Goal: Task Accomplishment & Management: Complete application form

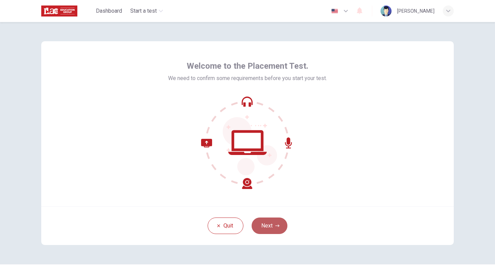
click at [270, 220] on button "Next" at bounding box center [270, 226] width 36 height 17
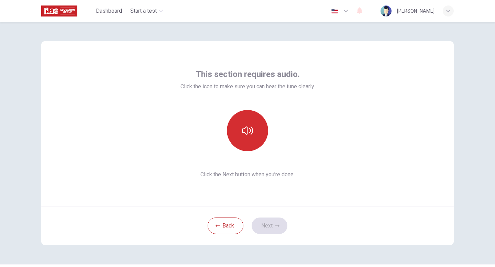
click at [245, 128] on icon "button" at bounding box center [247, 130] width 11 height 11
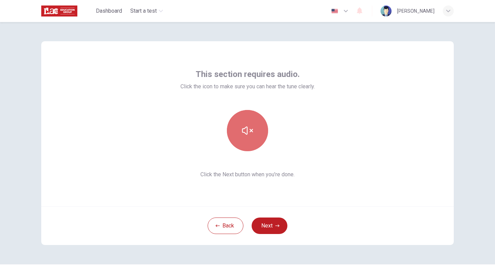
click at [246, 131] on icon "button" at bounding box center [247, 130] width 11 height 11
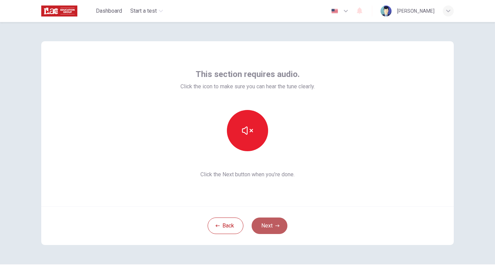
click at [267, 228] on button "Next" at bounding box center [270, 226] width 36 height 17
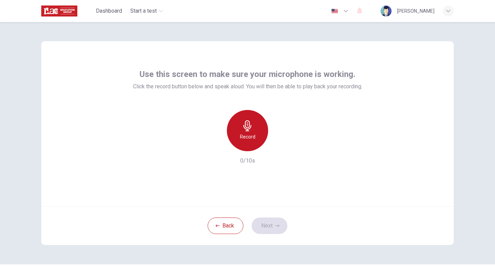
click at [248, 135] on h6 "Record" at bounding box center [247, 137] width 15 height 8
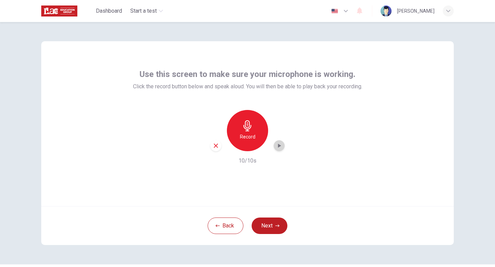
click at [278, 142] on div "button" at bounding box center [279, 145] width 11 height 11
click at [260, 138] on div "Record" at bounding box center [247, 130] width 41 height 41
click at [279, 144] on icon "button" at bounding box center [279, 145] width 7 height 7
click at [219, 147] on icon "button" at bounding box center [216, 146] width 6 height 6
click at [241, 129] on div "Record" at bounding box center [247, 130] width 41 height 41
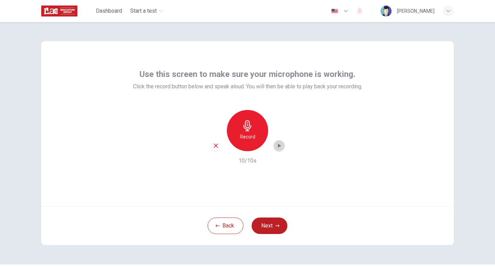
click at [280, 145] on icon "button" at bounding box center [279, 146] width 3 height 4
click at [267, 226] on button "Next" at bounding box center [270, 226] width 36 height 17
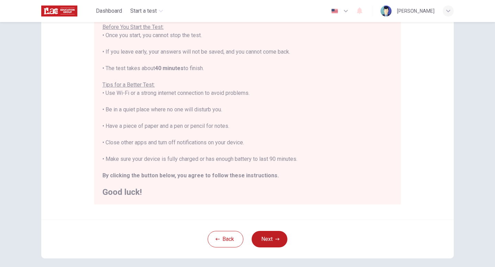
scroll to position [83, 0]
click at [273, 237] on button "Next" at bounding box center [270, 238] width 36 height 17
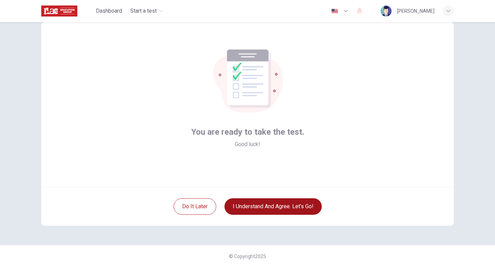
scroll to position [19, 0]
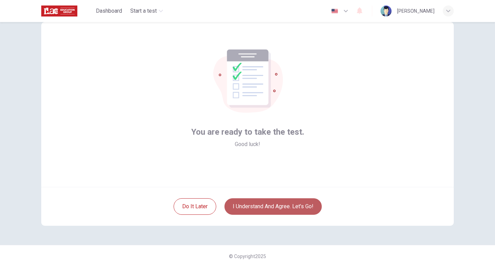
click at [270, 211] on button "I understand and agree. Let’s go!" at bounding box center [273, 206] width 97 height 17
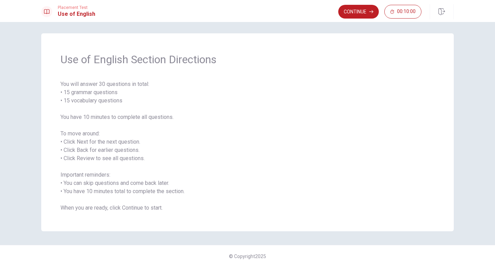
scroll to position [2, 0]
click at [363, 15] on button "Continue" at bounding box center [358, 12] width 41 height 14
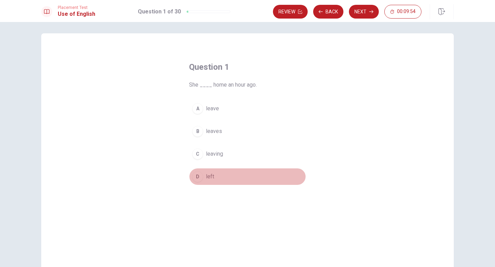
click at [202, 172] on button "D left" at bounding box center [247, 176] width 117 height 17
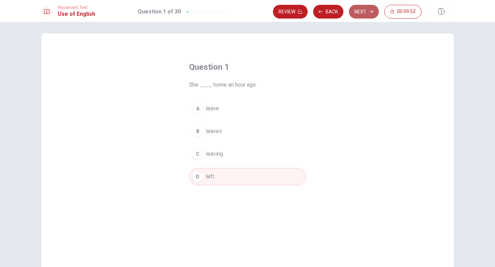
click at [363, 13] on button "Next" at bounding box center [364, 12] width 30 height 14
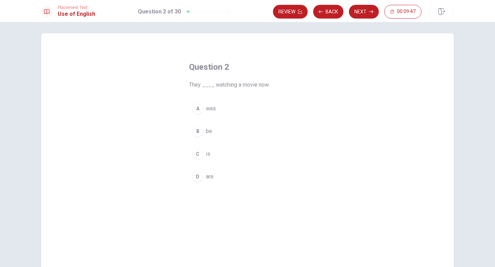
click at [201, 175] on div "D" at bounding box center [197, 176] width 11 height 11
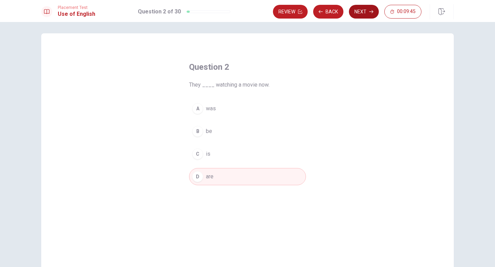
click at [361, 17] on button "Next" at bounding box center [364, 12] width 30 height 14
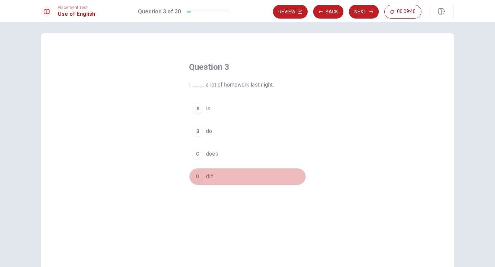
click at [198, 174] on div "D" at bounding box center [197, 176] width 11 height 11
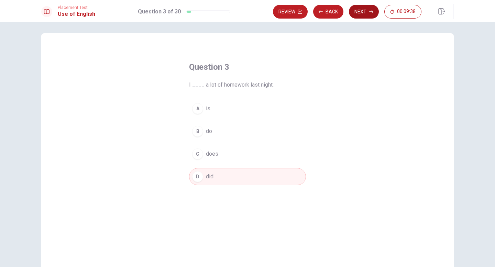
click at [358, 9] on button "Next" at bounding box center [364, 12] width 30 height 14
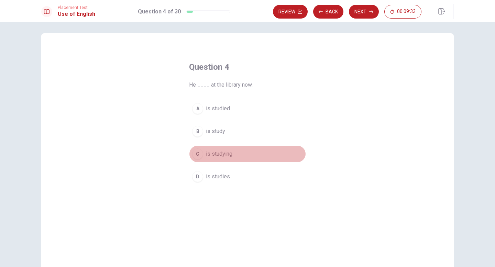
click at [199, 156] on div "C" at bounding box center [197, 154] width 11 height 11
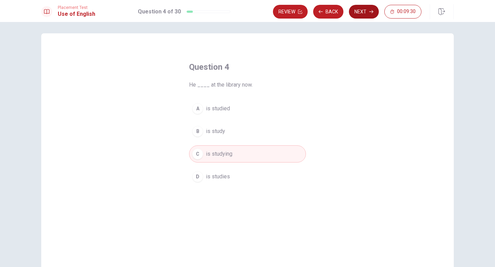
click at [369, 15] on button "Next" at bounding box center [364, 12] width 30 height 14
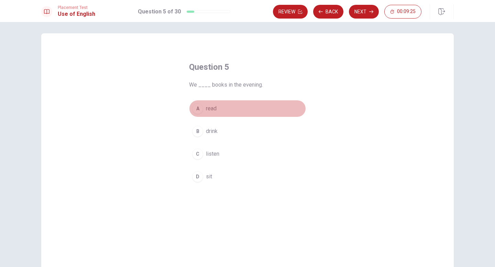
click at [198, 108] on div "A" at bounding box center [197, 108] width 11 height 11
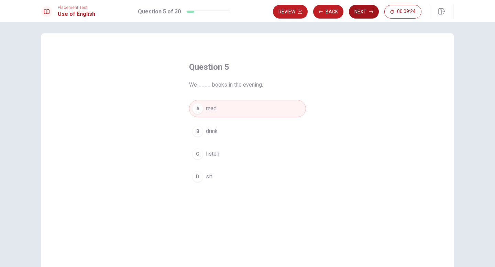
click at [361, 10] on button "Next" at bounding box center [364, 12] width 30 height 14
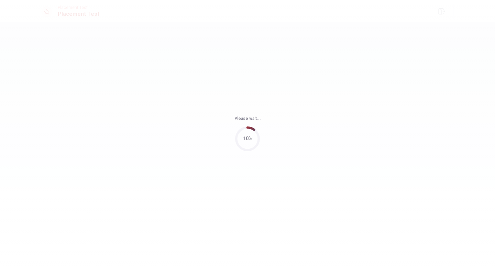
scroll to position [0, 0]
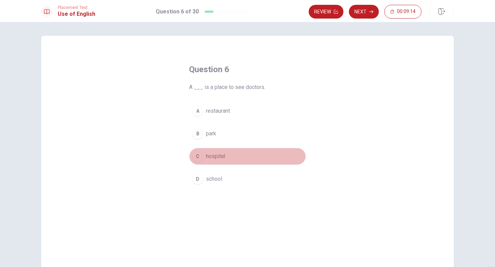
click at [199, 154] on div "C" at bounding box center [197, 156] width 11 height 11
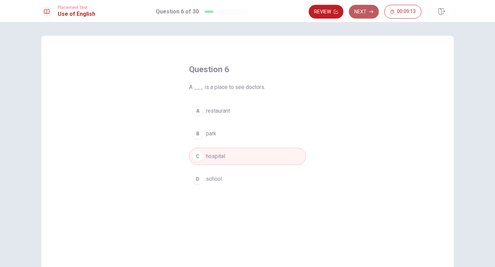
click at [364, 14] on button "Next" at bounding box center [364, 12] width 30 height 14
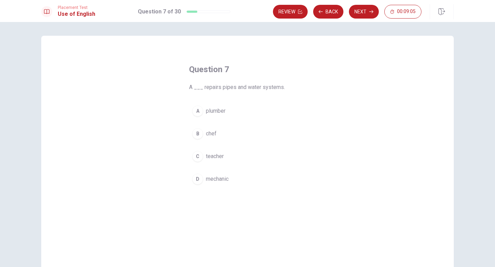
click at [197, 133] on div "B" at bounding box center [197, 133] width 11 height 11
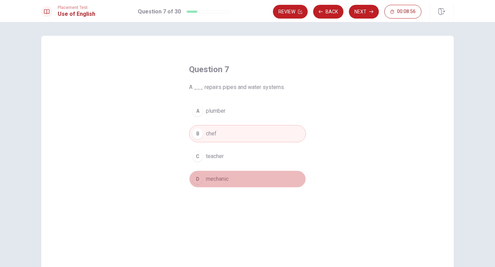
click at [202, 177] on div "D" at bounding box center [197, 179] width 11 height 11
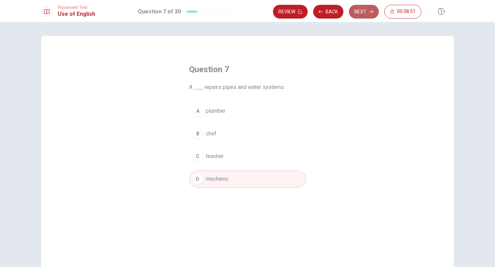
click at [358, 15] on button "Next" at bounding box center [364, 12] width 30 height 14
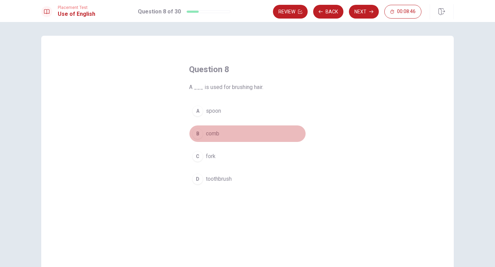
click at [200, 132] on div "B" at bounding box center [197, 133] width 11 height 11
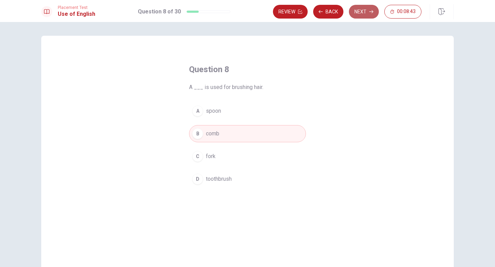
click at [365, 13] on button "Next" at bounding box center [364, 12] width 30 height 14
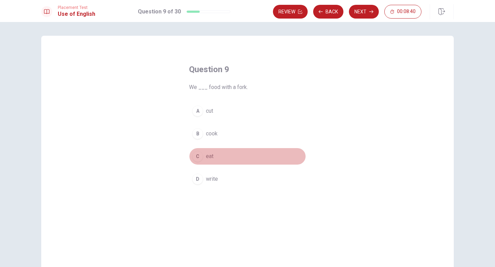
click at [197, 159] on div "C" at bounding box center [197, 156] width 11 height 11
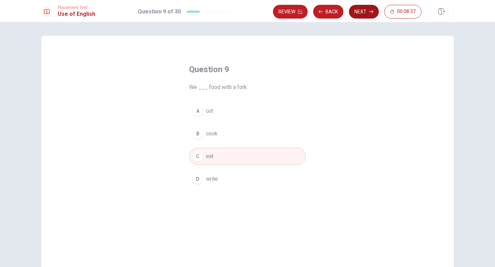
click at [360, 12] on button "Next" at bounding box center [364, 12] width 30 height 14
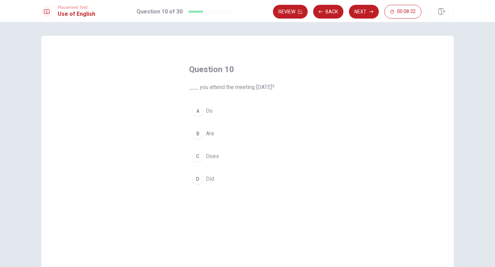
click at [199, 176] on div "D" at bounding box center [197, 179] width 11 height 11
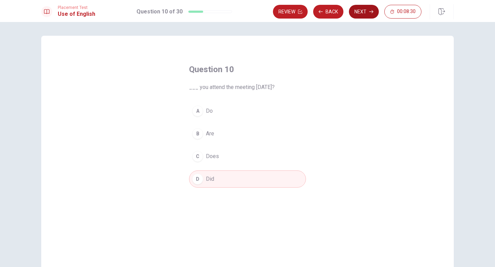
click at [361, 15] on button "Next" at bounding box center [364, 12] width 30 height 14
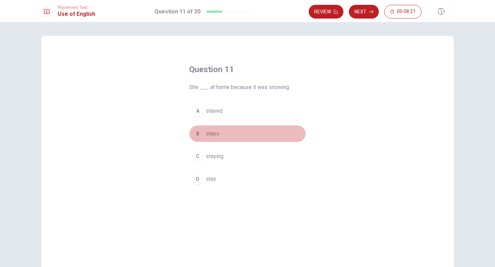
click at [195, 135] on div "B" at bounding box center [197, 133] width 11 height 11
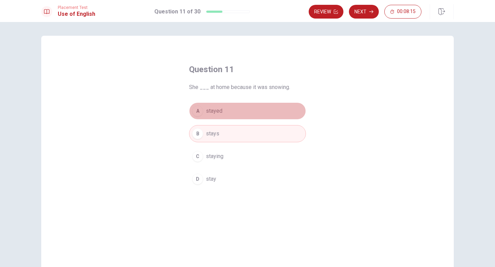
click at [195, 112] on div "A" at bounding box center [197, 111] width 11 height 11
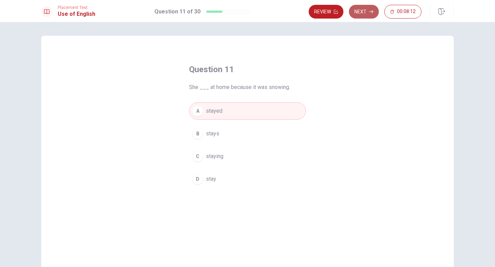
click at [363, 14] on button "Next" at bounding box center [364, 12] width 30 height 14
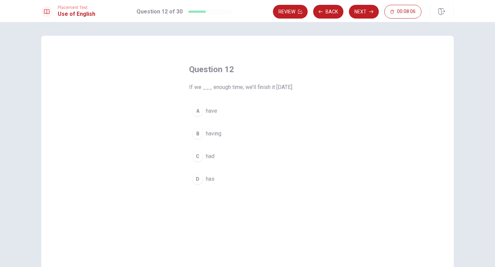
click at [199, 109] on div "A" at bounding box center [197, 111] width 11 height 11
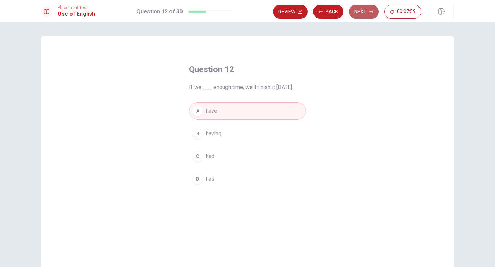
click at [372, 10] on icon "button" at bounding box center [371, 11] width 4 height 3
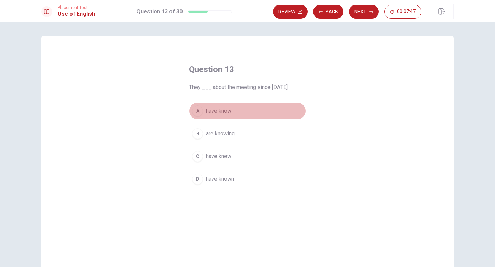
click at [199, 110] on div "A" at bounding box center [197, 111] width 11 height 11
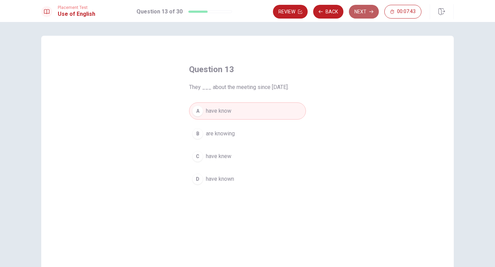
click at [370, 13] on icon "button" at bounding box center [371, 12] width 4 height 4
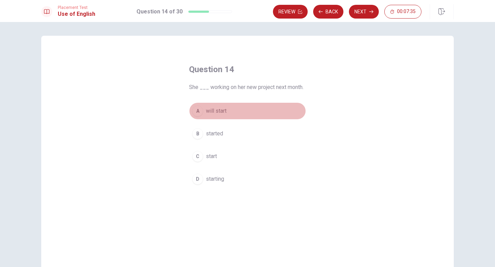
click at [197, 113] on div "A" at bounding box center [197, 111] width 11 height 11
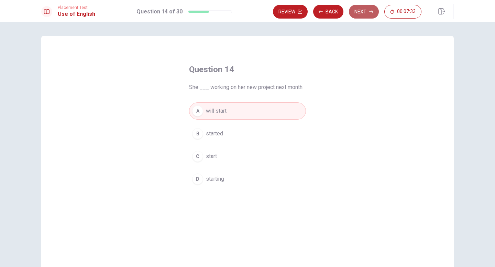
click at [369, 14] on button "Next" at bounding box center [364, 12] width 30 height 14
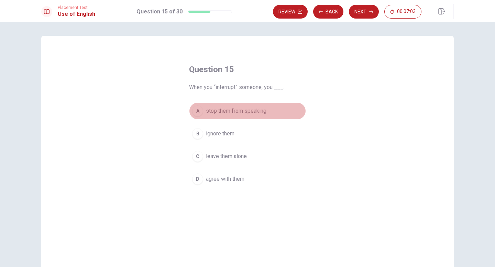
click at [198, 112] on div "A" at bounding box center [197, 111] width 11 height 11
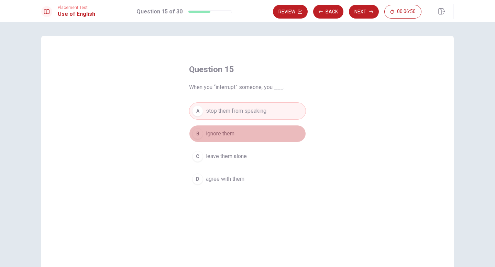
click at [215, 132] on span "ignore them" at bounding box center [220, 134] width 29 height 8
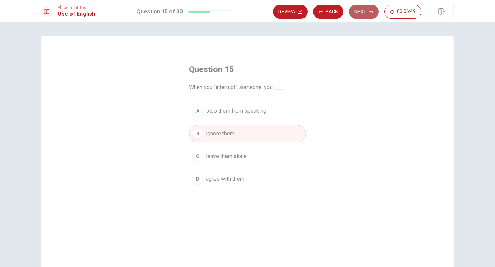
click at [358, 13] on button "Next" at bounding box center [364, 12] width 30 height 14
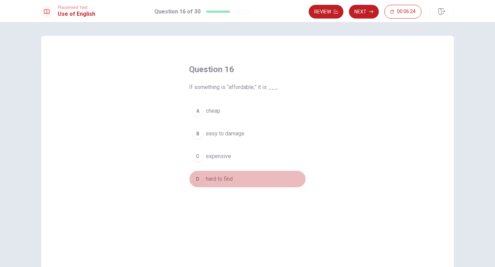
click at [199, 179] on div "D" at bounding box center [197, 179] width 11 height 11
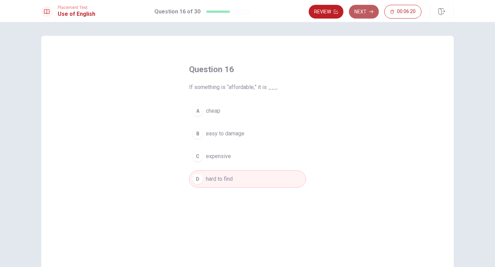
click at [365, 14] on button "Next" at bounding box center [364, 12] width 30 height 14
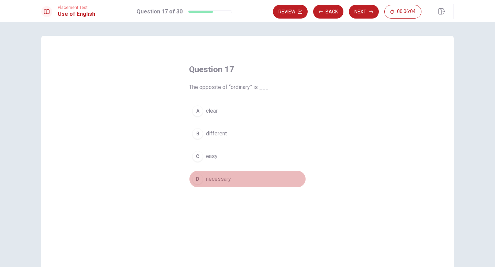
click at [198, 177] on div "D" at bounding box center [197, 179] width 11 height 11
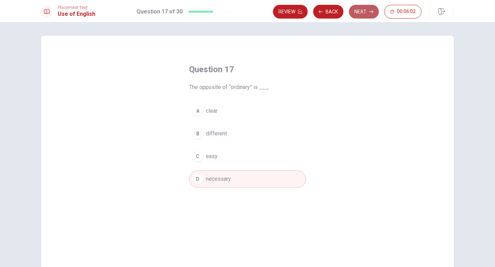
click at [366, 12] on button "Next" at bounding box center [364, 12] width 30 height 14
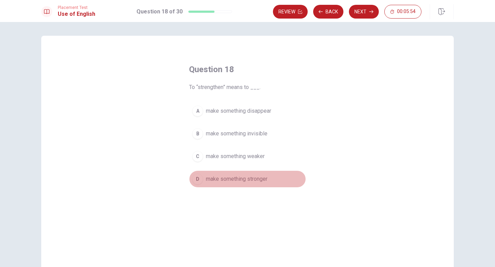
click at [197, 181] on div "D" at bounding box center [197, 179] width 11 height 11
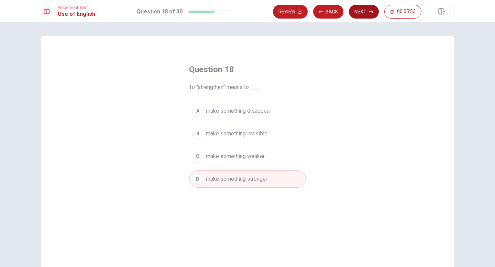
click at [367, 9] on button "Next" at bounding box center [364, 12] width 30 height 14
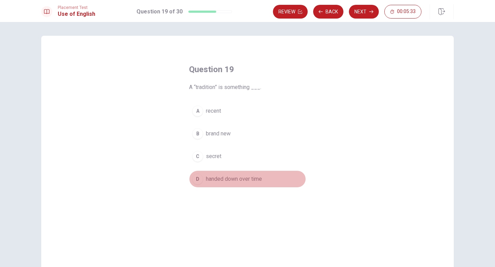
click at [198, 178] on div "D" at bounding box center [197, 179] width 11 height 11
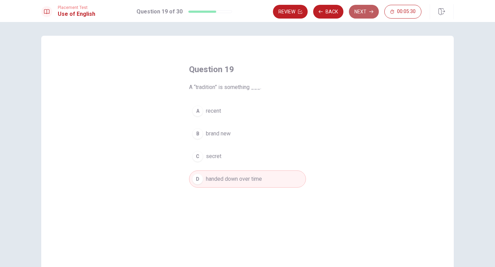
click at [361, 11] on button "Next" at bounding box center [364, 12] width 30 height 14
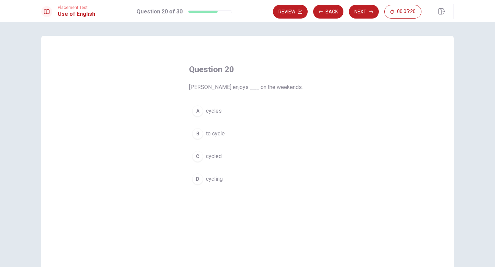
click at [198, 114] on div "A" at bounding box center [197, 111] width 11 height 11
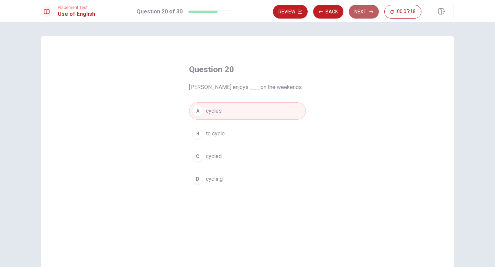
click at [359, 11] on button "Next" at bounding box center [364, 12] width 30 height 14
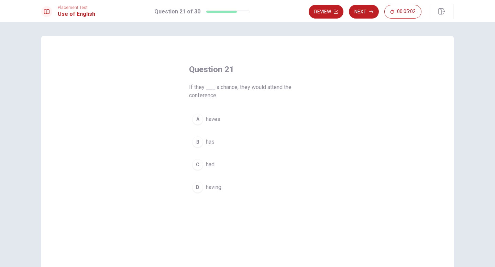
click at [197, 163] on div "C" at bounding box center [197, 164] width 11 height 11
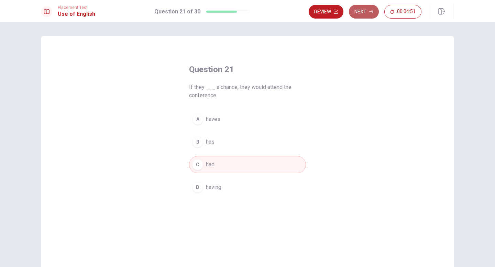
click at [366, 15] on button "Next" at bounding box center [364, 12] width 30 height 14
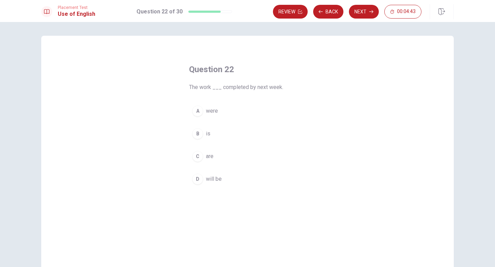
click at [199, 175] on div "D" at bounding box center [197, 179] width 11 height 11
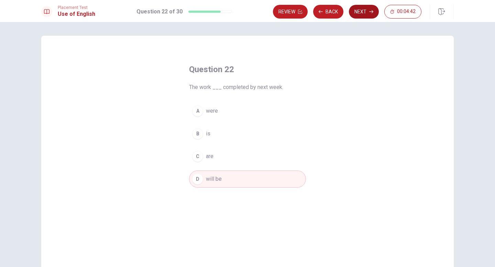
click at [365, 9] on button "Next" at bounding box center [364, 12] width 30 height 14
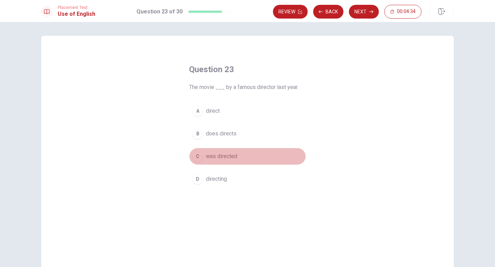
click at [198, 152] on div "C" at bounding box center [197, 156] width 11 height 11
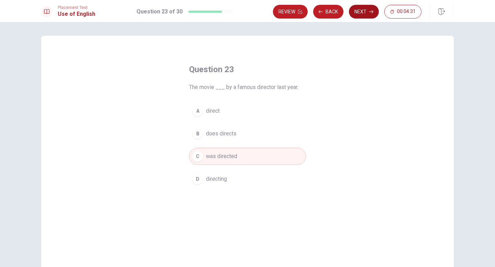
click at [364, 15] on button "Next" at bounding box center [364, 12] width 30 height 14
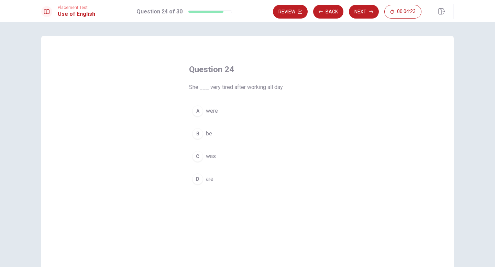
click at [197, 156] on div "C" at bounding box center [197, 156] width 11 height 11
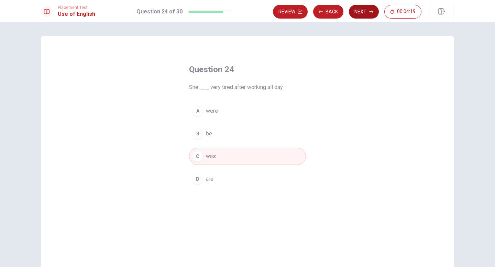
click at [359, 15] on button "Next" at bounding box center [364, 12] width 30 height 14
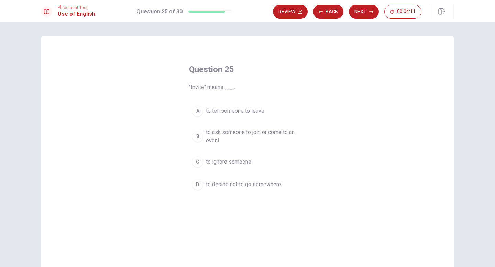
click at [196, 137] on div "B" at bounding box center [197, 136] width 11 height 11
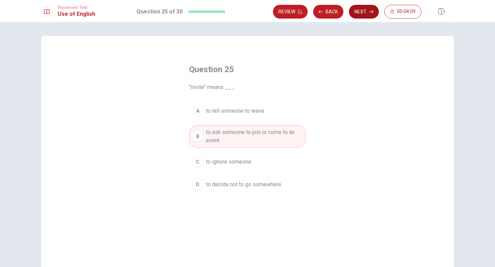
click at [367, 14] on button "Next" at bounding box center [364, 12] width 30 height 14
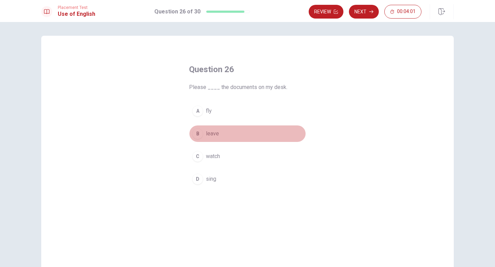
click at [200, 133] on div "B" at bounding box center [197, 133] width 11 height 11
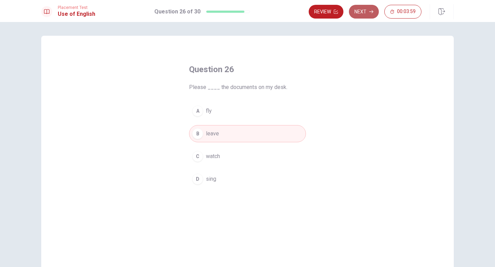
click at [366, 13] on button "Next" at bounding box center [364, 12] width 30 height 14
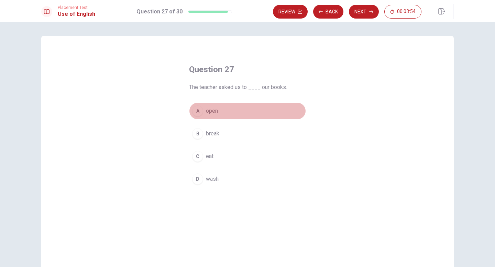
click at [197, 115] on div "A" at bounding box center [197, 111] width 11 height 11
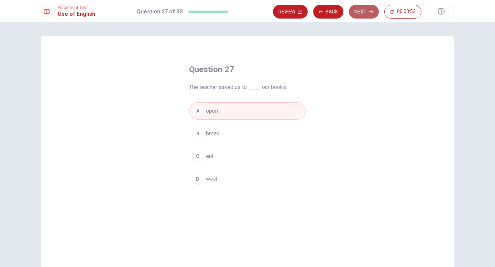
click at [370, 13] on icon "button" at bounding box center [371, 12] width 4 height 4
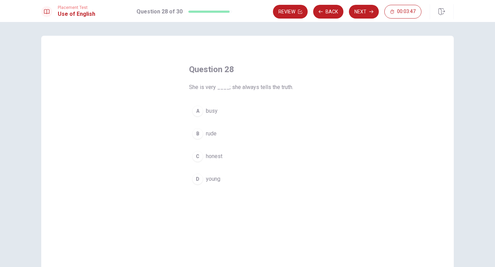
click at [198, 155] on div "C" at bounding box center [197, 156] width 11 height 11
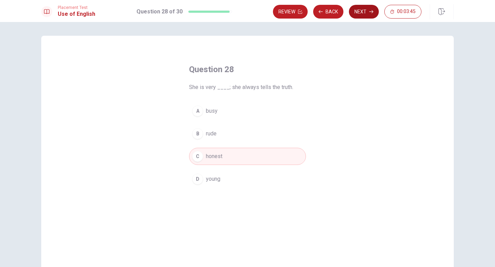
click at [364, 11] on button "Next" at bounding box center [364, 12] width 30 height 14
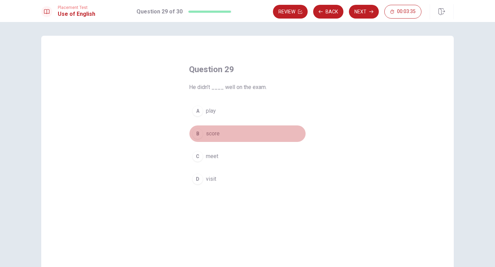
click at [198, 133] on div "B" at bounding box center [197, 133] width 11 height 11
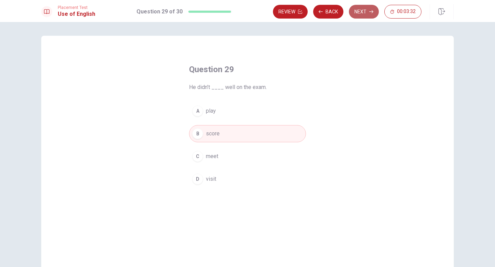
click at [361, 12] on button "Next" at bounding box center [364, 12] width 30 height 14
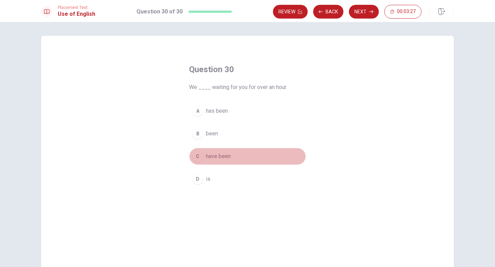
click at [198, 158] on div "C" at bounding box center [197, 156] width 11 height 11
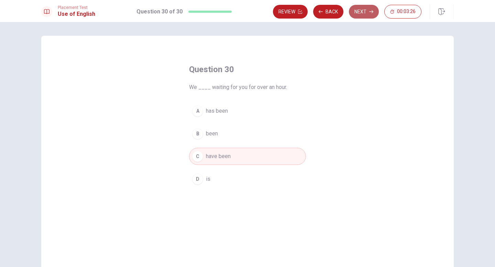
click at [361, 16] on button "Next" at bounding box center [364, 12] width 30 height 14
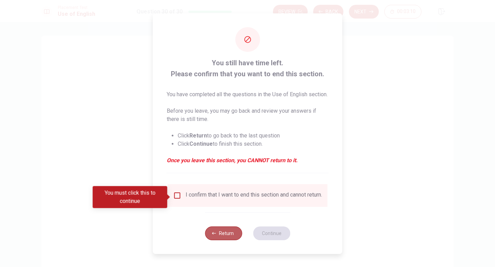
click at [215, 235] on icon "button" at bounding box center [214, 233] width 4 height 2
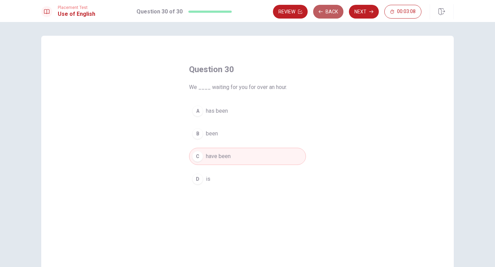
click at [332, 13] on button "Back" at bounding box center [328, 12] width 30 height 14
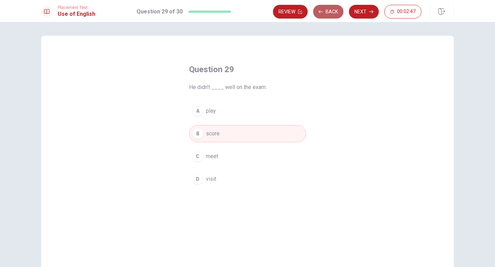
click at [326, 14] on button "Back" at bounding box center [328, 12] width 30 height 14
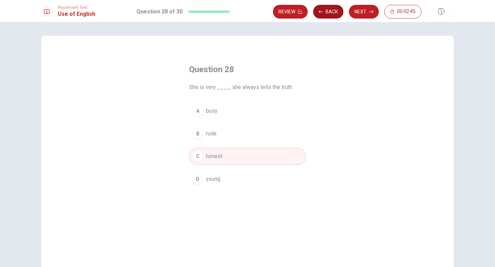
click at [326, 14] on button "Back" at bounding box center [328, 12] width 30 height 14
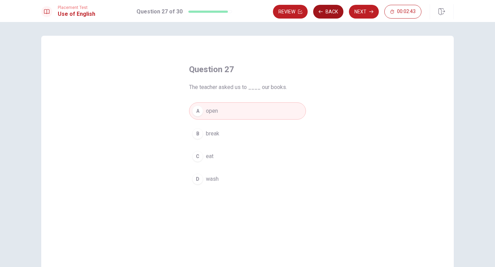
click at [326, 14] on button "Back" at bounding box center [328, 12] width 30 height 14
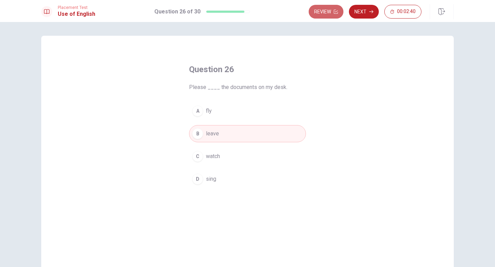
click at [326, 14] on button "Review" at bounding box center [326, 12] width 35 height 14
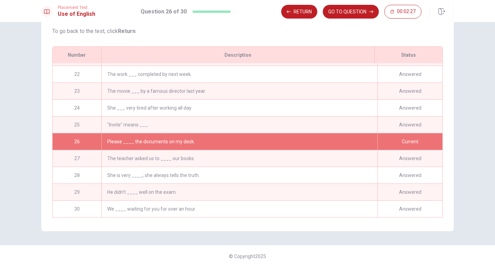
scroll to position [351, 0]
click at [184, 142] on div "Please ____ the documents on my desk." at bounding box center [239, 141] width 276 height 17
click at [409, 139] on div "Current" at bounding box center [410, 141] width 65 height 17
click at [352, 13] on button "GO TO QUESTION" at bounding box center [351, 12] width 56 height 14
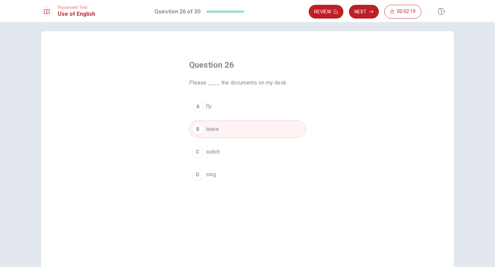
scroll to position [2, 0]
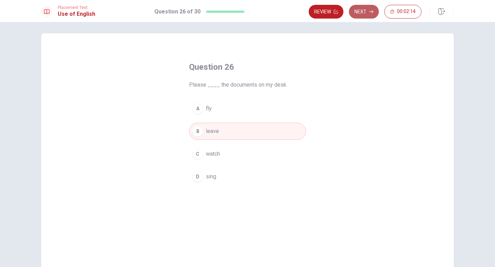
click at [361, 13] on button "Next" at bounding box center [364, 12] width 30 height 14
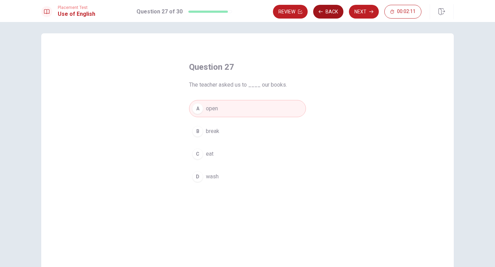
click at [322, 15] on button "Back" at bounding box center [328, 12] width 30 height 14
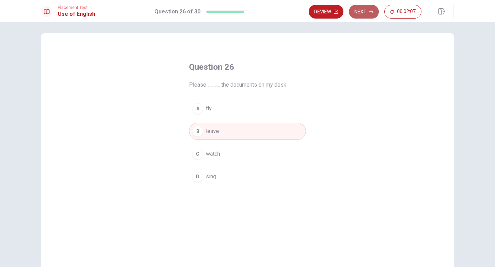
click at [365, 14] on button "Next" at bounding box center [364, 12] width 30 height 14
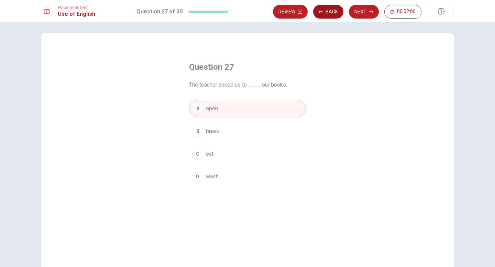
click at [332, 11] on button "Back" at bounding box center [328, 12] width 30 height 14
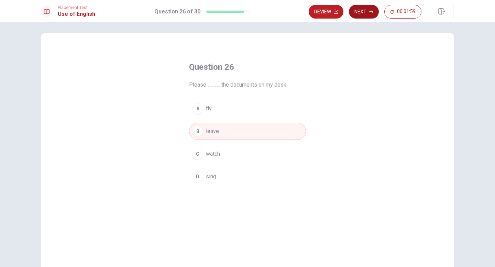
click at [368, 11] on button "Next" at bounding box center [364, 12] width 30 height 14
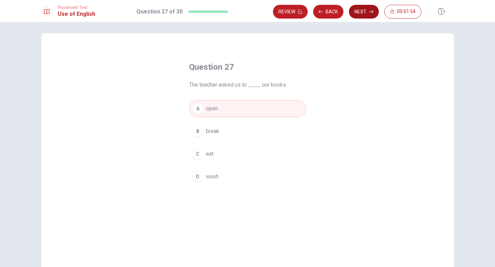
click at [365, 14] on button "Next" at bounding box center [364, 12] width 30 height 14
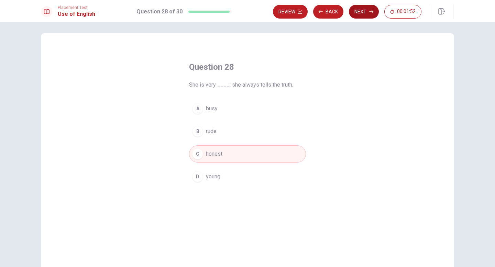
click at [365, 14] on button "Next" at bounding box center [364, 12] width 30 height 14
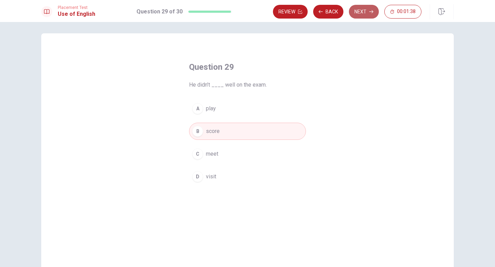
click at [364, 11] on button "Next" at bounding box center [364, 12] width 30 height 14
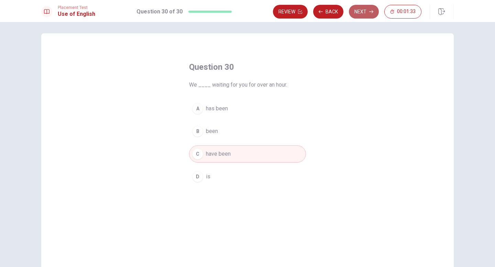
click at [364, 11] on button "Next" at bounding box center [364, 12] width 30 height 14
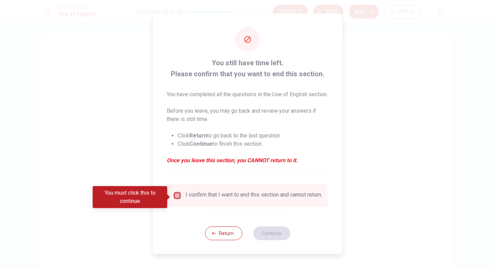
click at [178, 196] on input "You must click this to continue" at bounding box center [177, 196] width 8 height 8
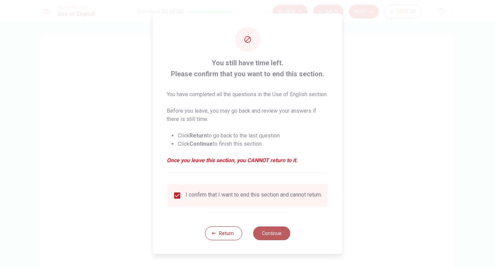
click at [260, 238] on button "Continue" at bounding box center [271, 234] width 37 height 14
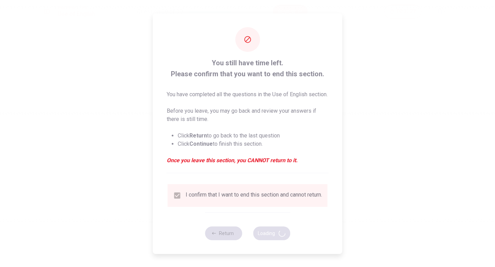
scroll to position [0, 0]
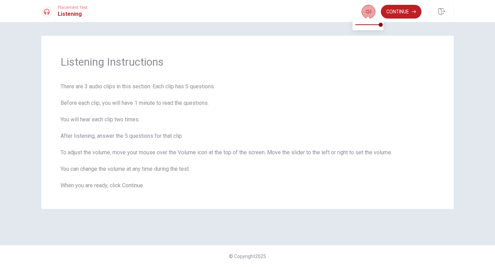
click at [369, 12] on icon "button" at bounding box center [369, 12] width 6 height 6
click at [400, 14] on button "Continue" at bounding box center [401, 12] width 41 height 14
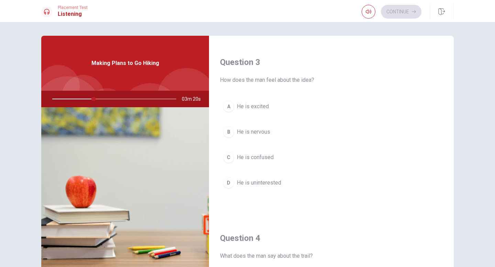
scroll to position [345, 0]
click at [226, 106] on div "A" at bounding box center [228, 106] width 11 height 11
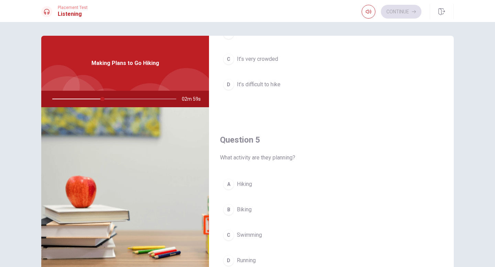
scroll to position [628, 0]
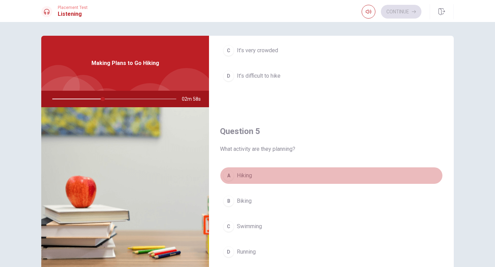
click at [228, 178] on div "A" at bounding box center [228, 175] width 11 height 11
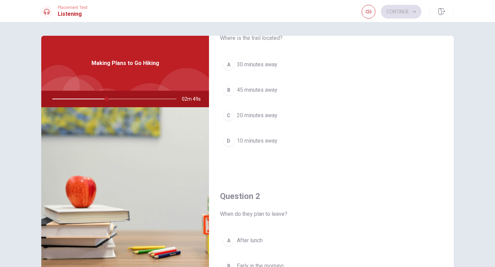
scroll to position [34, 0]
click at [229, 67] on div "A" at bounding box center [228, 65] width 11 height 11
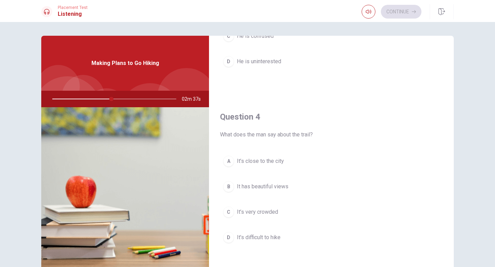
scroll to position [474, 0]
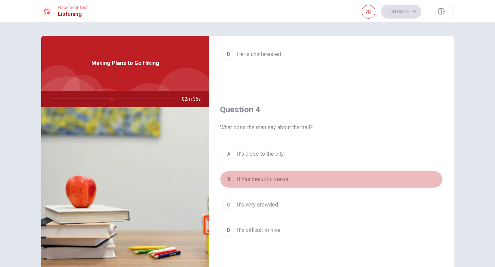
click at [228, 177] on div "B" at bounding box center [228, 179] width 11 height 11
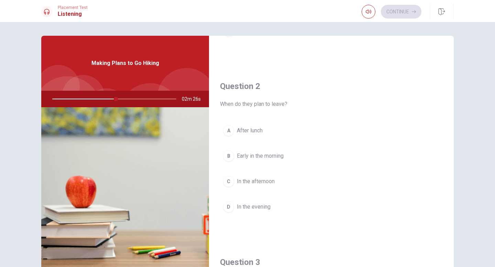
scroll to position [144, 0]
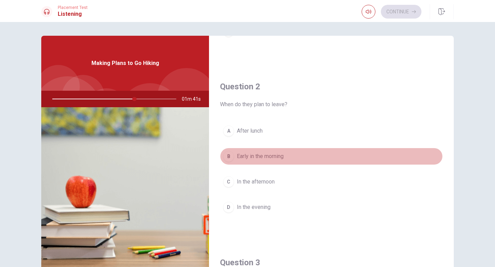
click at [229, 156] on div "B" at bounding box center [228, 156] width 11 height 11
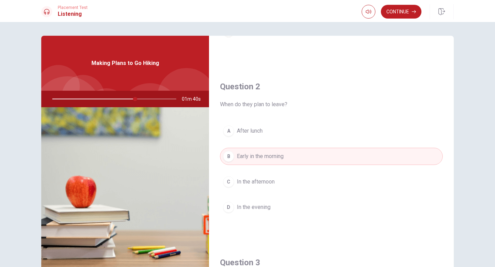
click at [228, 132] on div "A" at bounding box center [228, 131] width 11 height 11
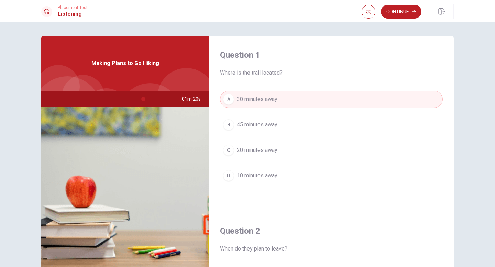
scroll to position [0, 0]
click at [405, 12] on button "Continue" at bounding box center [401, 12] width 41 height 14
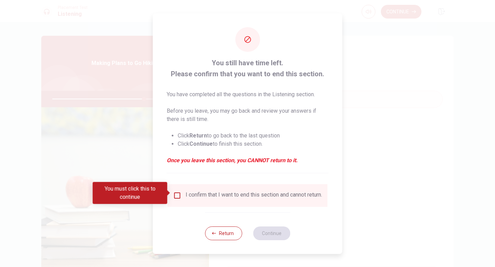
click at [180, 192] on input "You must click this to continue" at bounding box center [177, 196] width 8 height 8
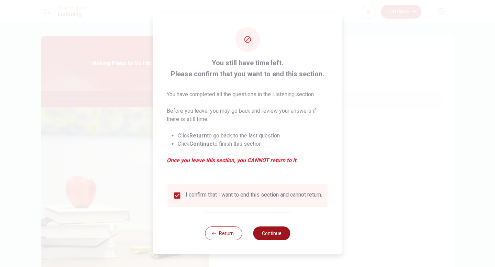
click at [269, 233] on button "Continue" at bounding box center [271, 234] width 37 height 14
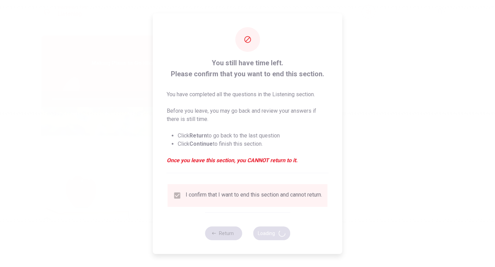
type input "76"
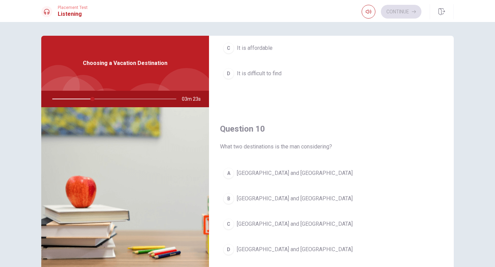
scroll to position [627, 0]
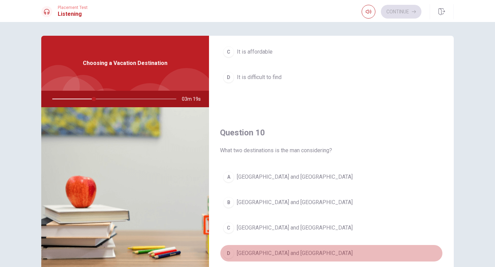
click at [228, 254] on div "D" at bounding box center [228, 253] width 11 height 11
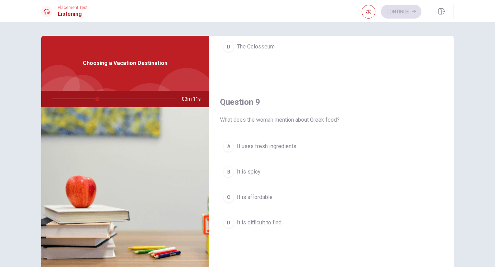
scroll to position [484, 0]
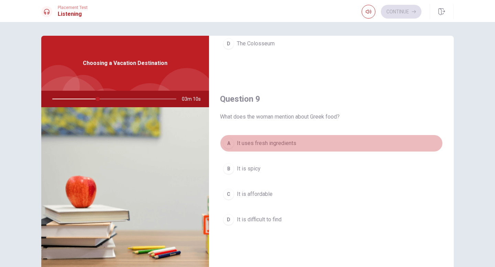
click at [231, 145] on div "A" at bounding box center [228, 143] width 11 height 11
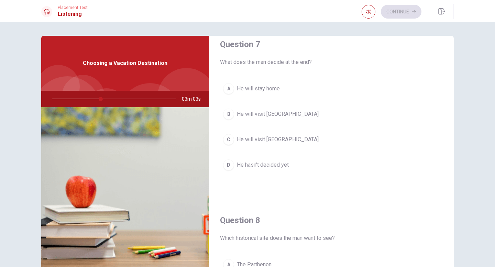
scroll to position [186, 0]
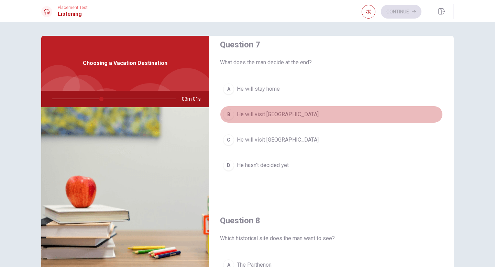
click at [228, 115] on div "B" at bounding box center [228, 114] width 11 height 11
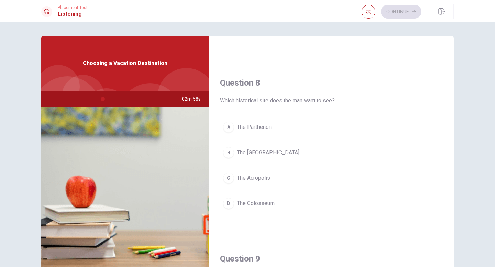
scroll to position [328, 0]
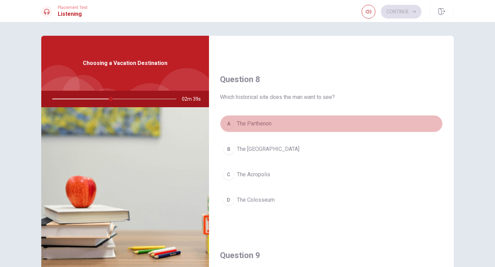
click at [231, 123] on div "A" at bounding box center [228, 123] width 11 height 11
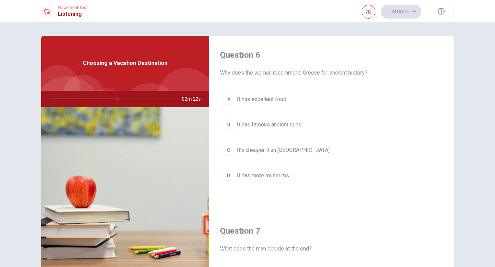
scroll to position [0, 0]
click at [229, 101] on div "A" at bounding box center [228, 99] width 11 height 11
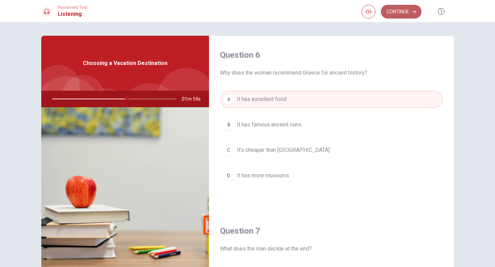
click at [414, 12] on icon "button" at bounding box center [414, 11] width 4 height 3
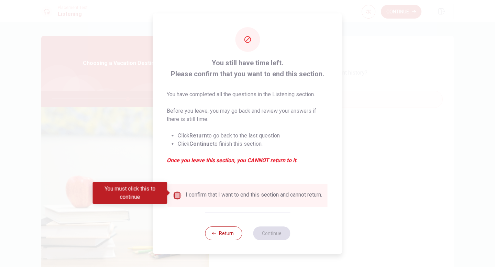
click at [178, 193] on input "You must click this to continue" at bounding box center [177, 196] width 8 height 8
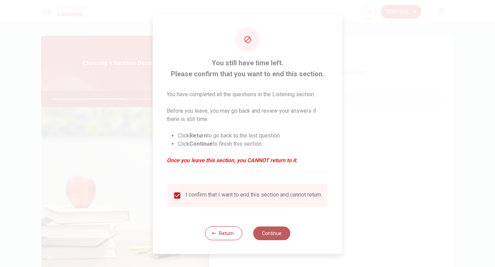
click at [272, 238] on button "Continue" at bounding box center [271, 234] width 37 height 14
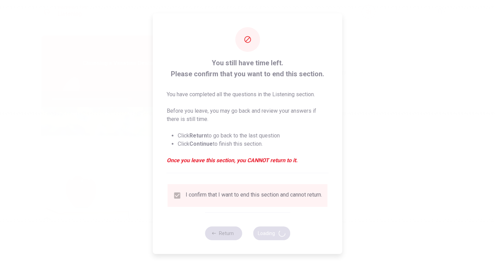
type input "63"
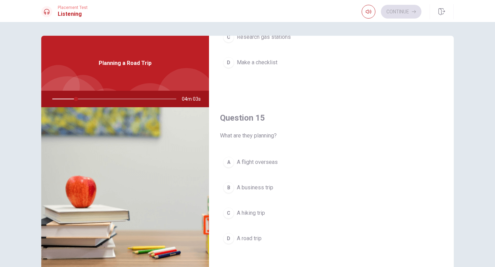
scroll to position [641, 0]
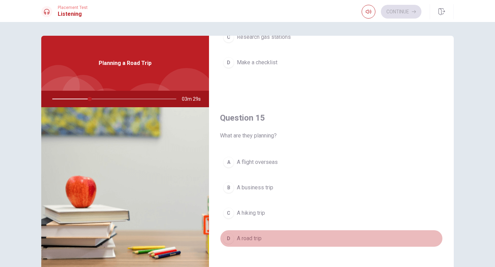
click at [230, 238] on div "D" at bounding box center [228, 238] width 11 height 11
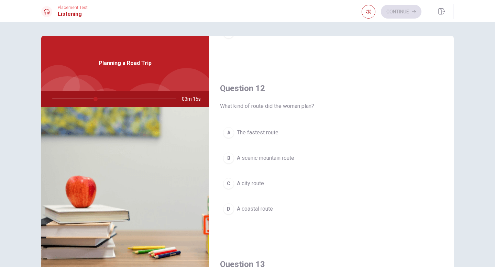
scroll to position [140, 0]
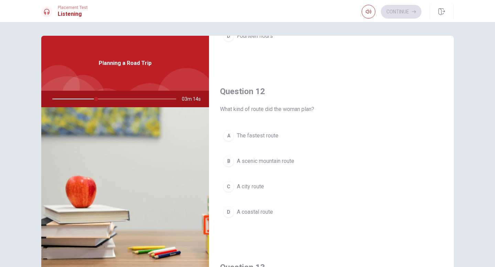
click at [228, 160] on div "B" at bounding box center [228, 161] width 11 height 11
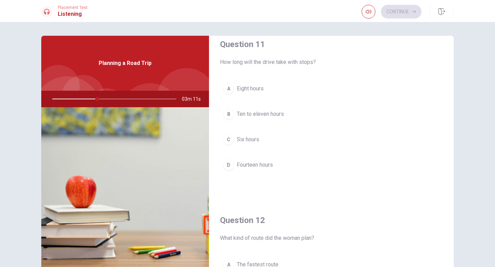
scroll to position [6, 0]
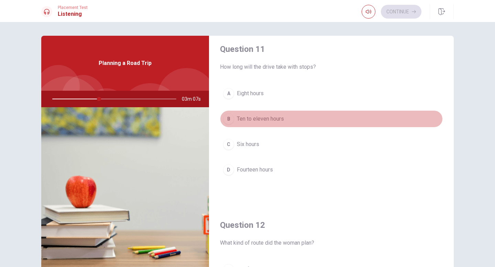
click at [229, 119] on div "B" at bounding box center [228, 118] width 11 height 11
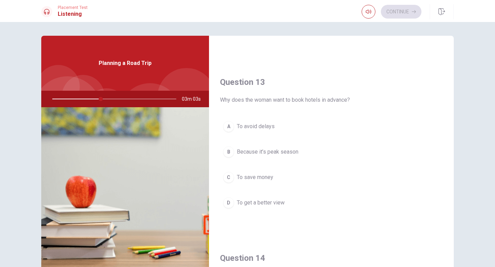
scroll to position [325, 0]
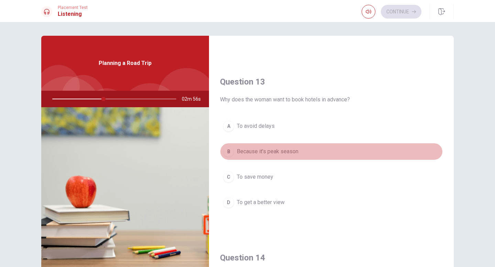
click at [232, 152] on div "B" at bounding box center [228, 151] width 11 height 11
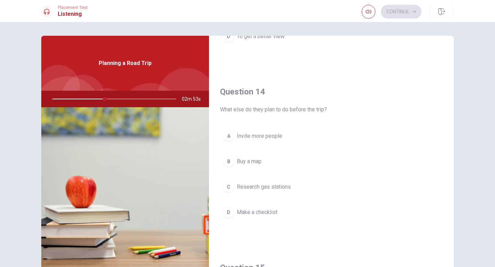
scroll to position [492, 0]
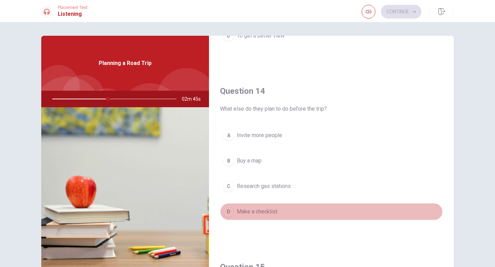
click at [230, 212] on div "D" at bounding box center [228, 211] width 11 height 11
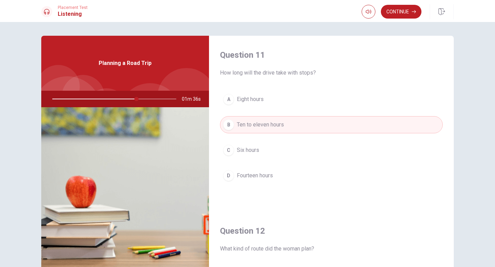
scroll to position [0, 0]
click at [401, 14] on button "Continue" at bounding box center [401, 12] width 41 height 14
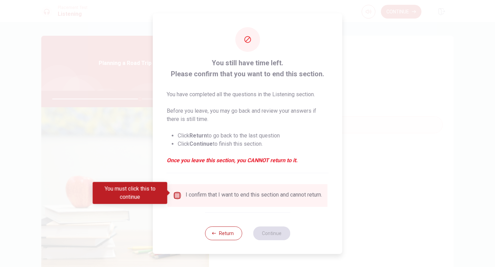
click at [176, 195] on input "You must click this to continue" at bounding box center [177, 196] width 8 height 8
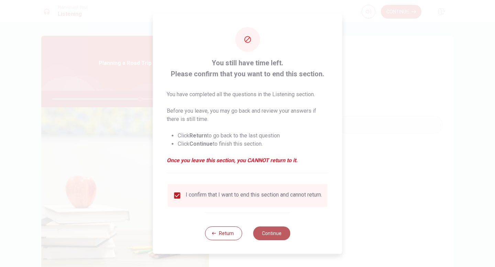
click at [274, 240] on button "Continue" at bounding box center [271, 234] width 37 height 14
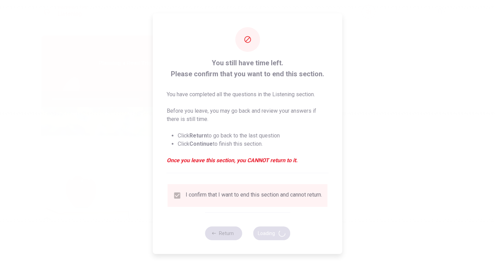
type input "72"
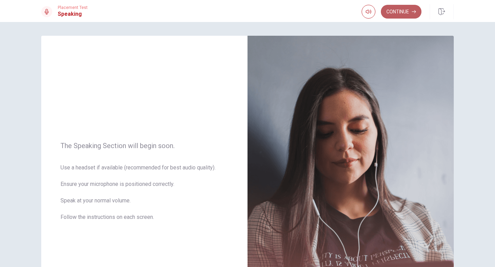
click at [399, 15] on button "Continue" at bounding box center [401, 12] width 41 height 14
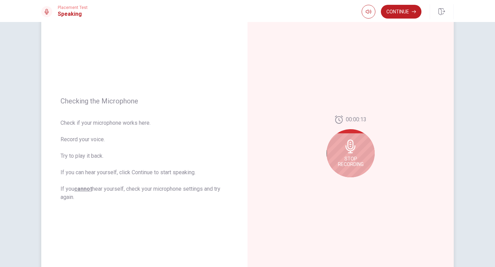
scroll to position [38, 0]
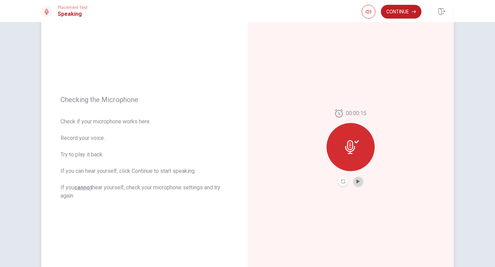
click at [358, 185] on button "Play Audio" at bounding box center [359, 182] width 10 height 10
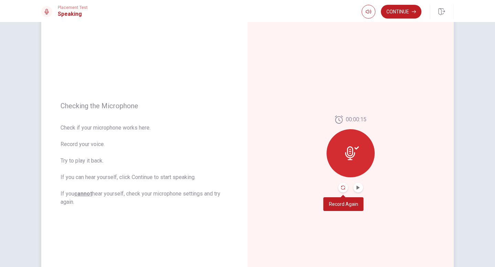
scroll to position [32, 0]
click at [414, 11] on icon "button" at bounding box center [414, 12] width 4 height 4
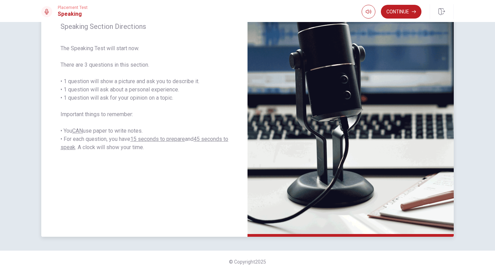
scroll to position [100, 0]
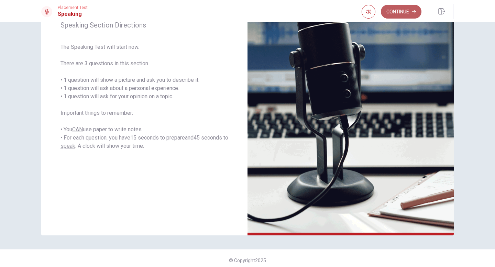
click at [395, 15] on button "Continue" at bounding box center [401, 12] width 41 height 14
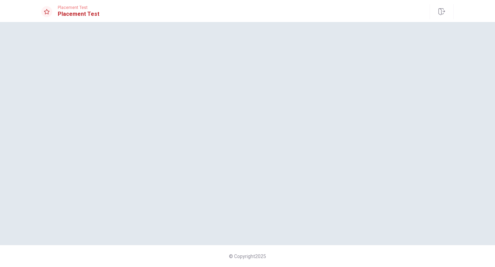
scroll to position [0, 0]
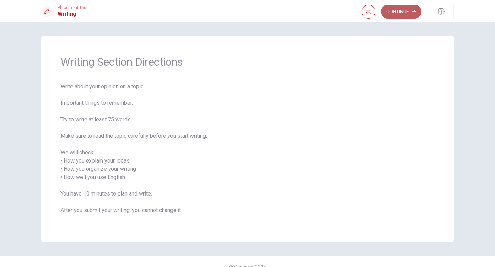
click at [398, 13] on button "Continue" at bounding box center [401, 12] width 41 height 14
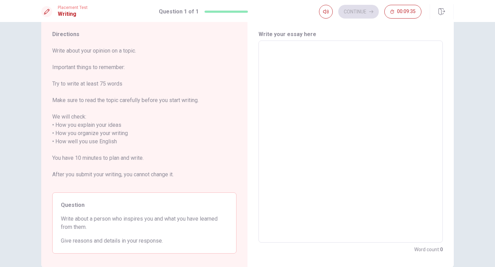
scroll to position [22, 0]
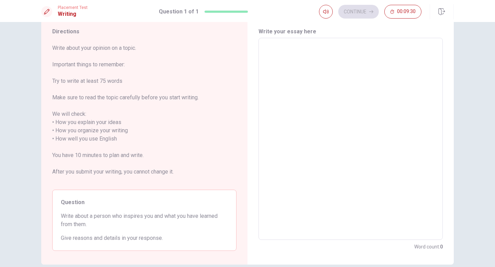
click at [291, 172] on textarea at bounding box center [350, 139] width 175 height 191
type textarea "M"
type textarea "x"
type textarea "My"
type textarea "x"
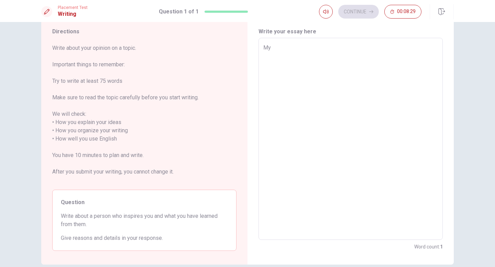
type textarea "My"
type textarea "x"
type textarea "My s"
type textarea "x"
type textarea "My si"
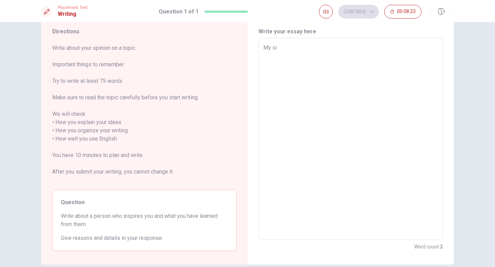
type textarea "x"
type textarea "My sis"
type textarea "x"
type textarea "My sist"
type textarea "x"
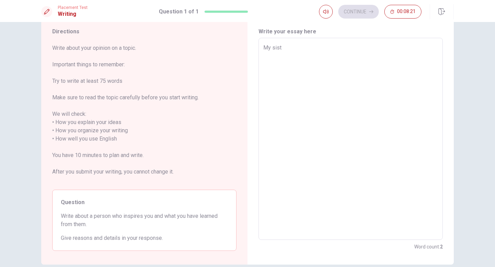
type textarea "My siste"
type textarea "x"
type textarea "My sister"
type textarea "x"
type textarea "My sister"
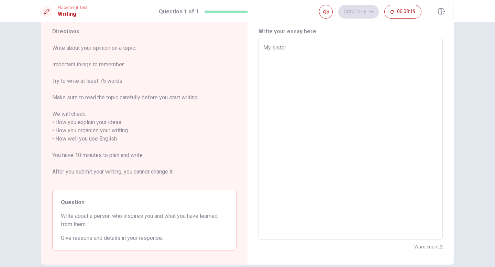
type textarea "x"
type textarea "My sister i"
type textarea "x"
type textarea "My sister is"
type textarea "x"
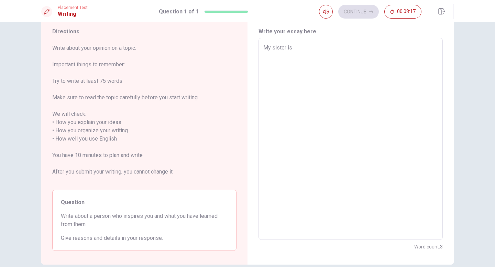
type textarea "My sister is"
type textarea "x"
type textarea "My sister is t"
type textarea "x"
type textarea "My sister is th"
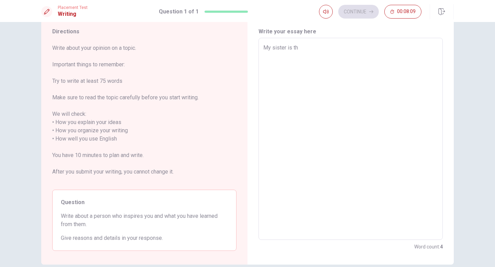
type textarea "x"
type textarea "My sister is the"
type textarea "x"
type textarea "My sister is the"
type textarea "x"
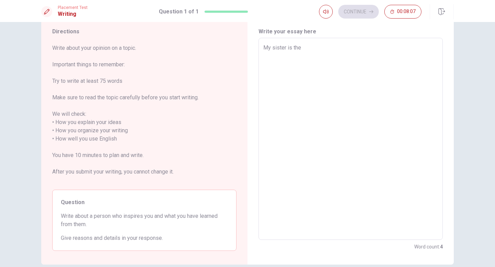
type textarea "My sister is the o"
type textarea "x"
type textarea "My sister is the on"
type textarea "x"
type textarea "My sister is the one"
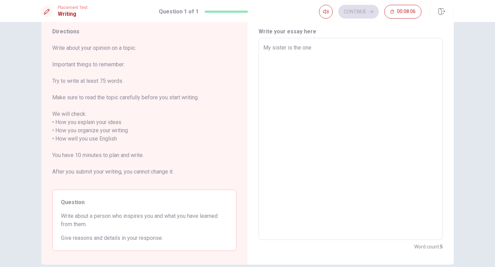
type textarea "x"
type textarea "My sister is the one"
type textarea "x"
type textarea "My sister is the one w"
type textarea "x"
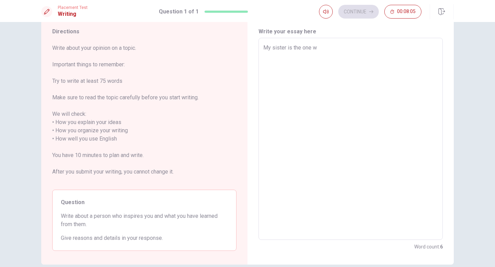
type textarea "My sister is the one wh"
type textarea "x"
type textarea "My sister is the one who"
type textarea "x"
type textarea "My sister is the one who"
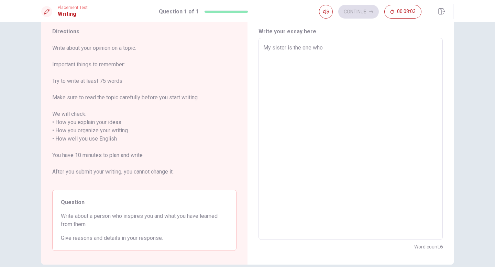
type textarea "x"
type textarea "My sister is the one who i"
type textarea "x"
type textarea "My sister is the one who in"
type textarea "x"
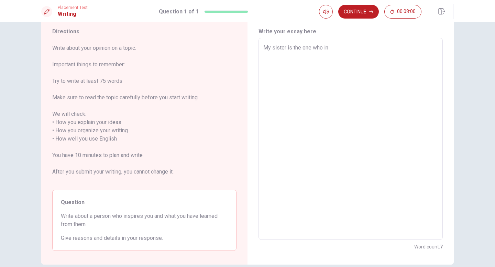
type textarea "My sister is the one who ins"
type textarea "x"
type textarea "My sister is the one who insp"
type textarea "x"
type textarea "My sister is the one who inspi"
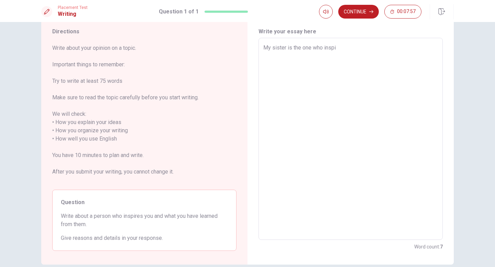
type textarea "x"
type textarea "My sister is the one who inspir"
type textarea "x"
type textarea "My sister is the one who inspire"
type textarea "x"
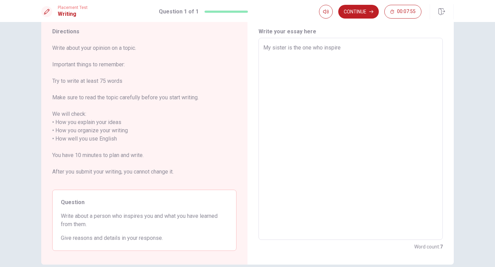
type textarea "My sister is the one who inspires"
type textarea "x"
type textarea "My sister is the one who inspires"
type textarea "x"
type textarea "My sister is the one who inspires m"
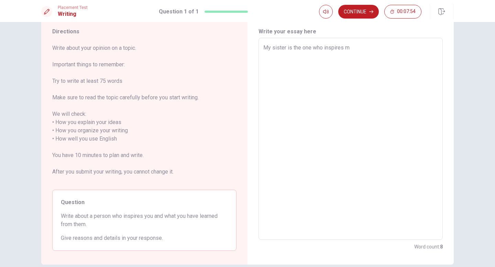
type textarea "x"
type textarea "My sister is the one who inspires me"
type textarea "x"
type textarea "My sister is the one who inspires me."
type textarea "x"
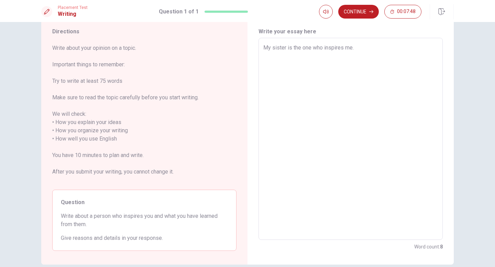
type textarea "My sister is the one who inspires me."
type textarea "x"
type textarea "My sister is the one who inspires me. S"
type textarea "x"
type textarea "My sister is the one who inspires me. Sh"
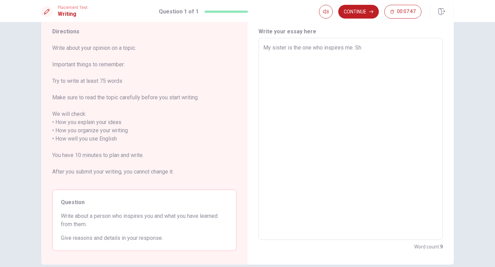
type textarea "x"
type textarea "My sister is the one who inspires me. She"
type textarea "x"
type textarea "My sister is the one who inspires me. She"
type textarea "x"
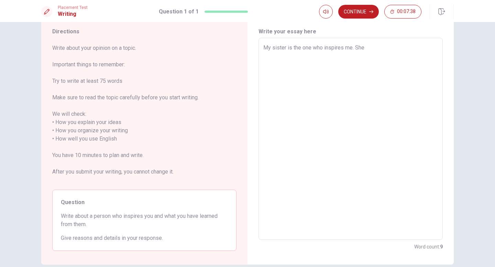
type textarea "My sister is the one who inspires me. She i"
type textarea "x"
type textarea "My sister is the one who inspires me. She is"
type textarea "x"
type textarea "My sister is the one who inspires me. She is"
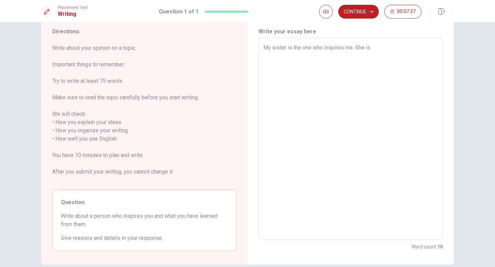
type textarea "x"
type textarea "My sister is the one who inspires me. She is a"
type textarea "x"
type textarea "My sister is the one who inspires me. She is a"
type textarea "x"
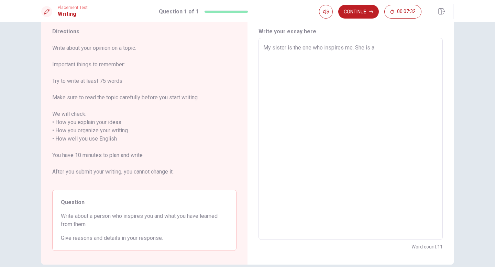
type textarea "My sister is the one who inspires me. She is a v"
type textarea "x"
type textarea "My sister is the one who inspires me. She is a ve"
type textarea "x"
type textarea "My sister is the one who inspires me. She is a ver"
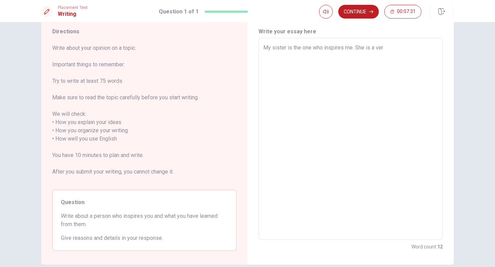
type textarea "x"
type textarea "My sister is the one who inspires me. She is a very"
type textarea "x"
type textarea "My sister is the one who inspires me. She is a very"
type textarea "x"
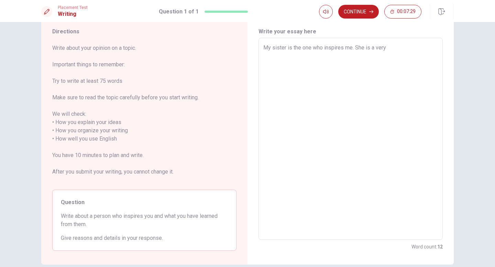
type textarea "My sister is the one who inspires me. She is a very B"
type textarea "x"
type textarea "My sister is the one who inspires me. She is a very Br"
type textarea "x"
type textarea "My sister is the one who inspires me. She is a very Bra"
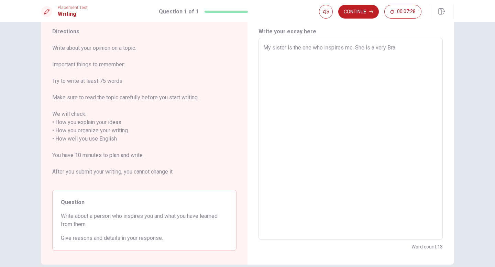
type textarea "x"
type textarea "My sister is the one who inspires me. She is a very Br"
type textarea "x"
type textarea "My sister is the one who inspires me. She is a very B"
type textarea "x"
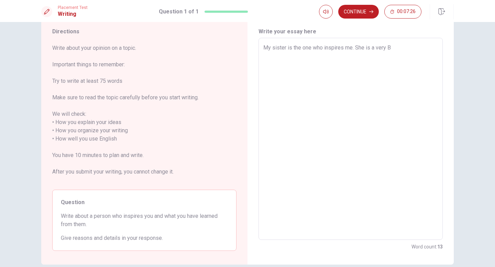
type textarea "My sister is the one who inspires me. She is a very"
type textarea "x"
type textarea "My sister is the one who inspires me. She is a very b"
type textarea "x"
type textarea "My sister is the one who inspires me. She is a very br"
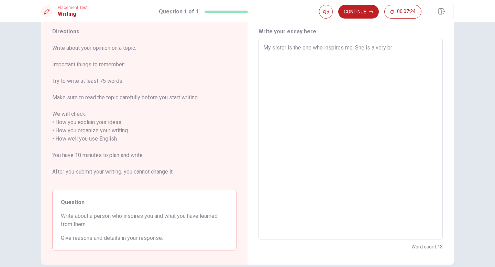
type textarea "x"
type textarea "My sister is the one who inspires me. She is a very bra"
type textarea "x"
type textarea "My sister is the one who inspires me. She is a very brav"
type textarea "x"
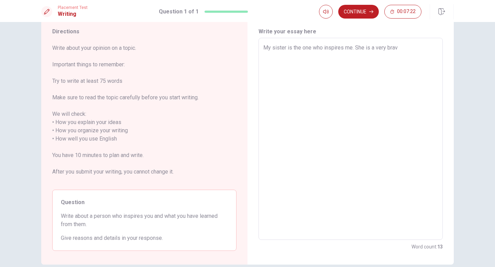
type textarea "My sister is the one who inspires me. She is a very brave"
type textarea "x"
type textarea "My sister is the one who inspires me. She is a very brave"
type textarea "x"
type textarea "My sister is the one who inspires me. She is a very brave a"
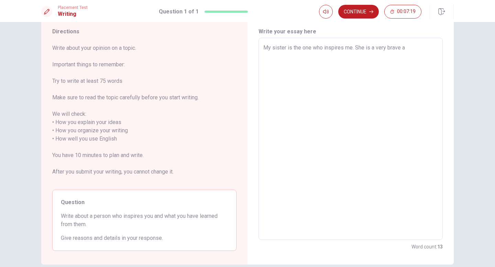
type textarea "x"
type textarea "My sister is the one who inspires me. She is a very brave an"
type textarea "x"
type textarea "My sister is the one who inspires me. She is a very brave and"
type textarea "x"
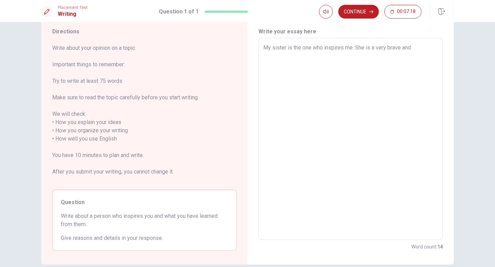
type textarea "My sister is the one who inspires me. She is a very brave and"
type textarea "x"
type textarea "My sister is the one who inspires me. She is a very brave and"
type textarea "x"
type textarea "My sister is the one who inspires me. She is a very brave an"
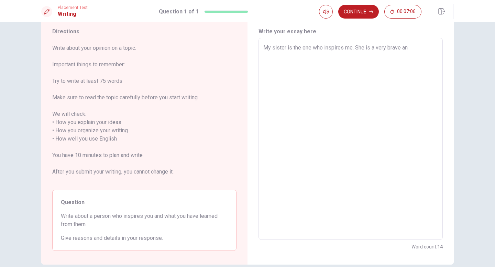
type textarea "x"
type textarea "My sister is the one who inspires me. She is a very brave a"
type textarea "x"
type textarea "My sister is the one who inspires me. She is a very brave"
type textarea "x"
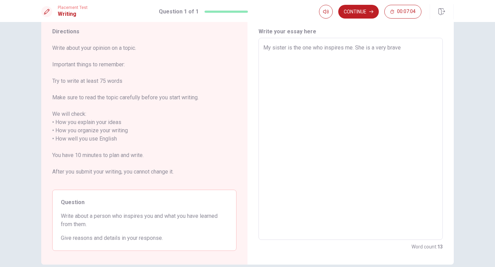
type textarea "My sister is the one who inspires me. She is a very brave p"
type textarea "x"
type textarea "My sister is the one who inspires me. She is a very brave pe"
type textarea "x"
type textarea "My sister is the one who inspires me. She is a very brave per"
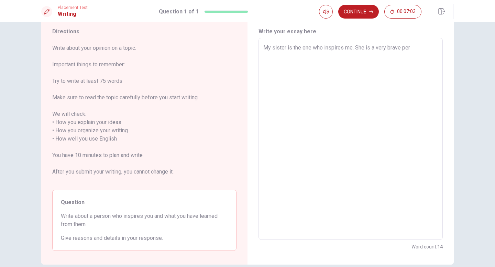
type textarea "x"
type textarea "My sister is the one who inspires me. She is a very brave pera"
type textarea "x"
type textarea "My sister is the one who inspires me. She is a very brave per"
type textarea "x"
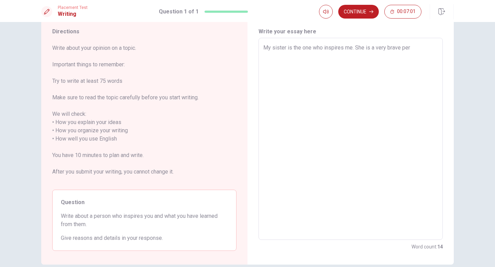
type textarea "My sister is the one who inspires me. She is a very brave pers"
type textarea "x"
type textarea "My sister is the one who inspires me. She is a very brave perso"
type textarea "x"
type textarea "My sister is the one who inspires me. She is a very brave person"
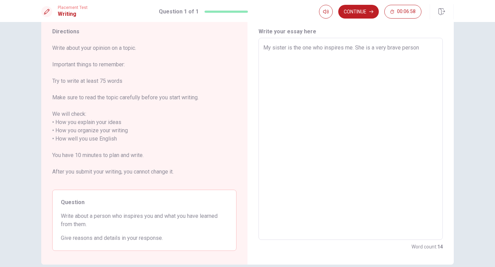
type textarea "x"
type textarea "My sister is the one who inspires me. She is a very brave person."
type textarea "x"
type textarea "My sister is the one who inspires me. She is a very brave person."
type textarea "x"
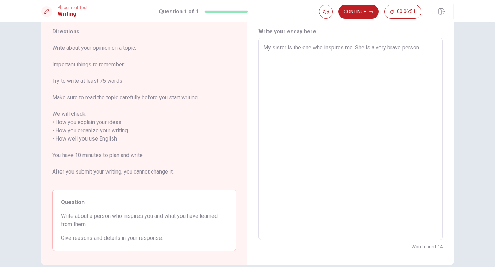
type textarea "My sister is the one who inspires me. She is a very brave person. m"
type textarea "x"
type textarea "My sister is the one who inspires me. She is a very brave person."
type textarea "x"
type textarea "My sister is the one who inspires me. She is a very brave person. M"
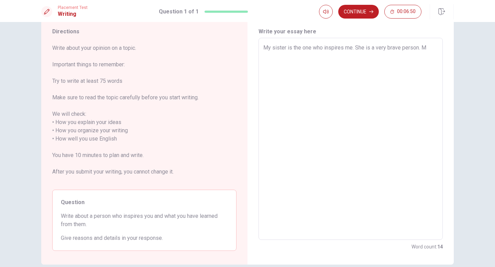
type textarea "x"
type textarea "My sister is the one who inspires me. She is a very brave person. Ma"
type textarea "x"
type textarea "My sister is the one who inspires me. She is a very brave person. Man"
type textarea "x"
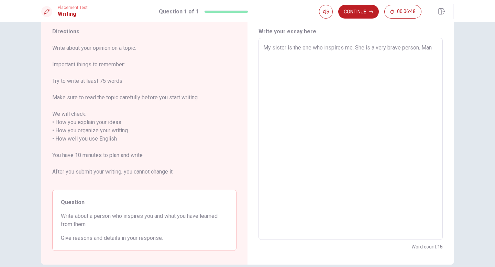
type textarea "My sister is the one who inspires me. She is a very brave person. Many"
type textarea "x"
type textarea "My sister is the one who inspires me. She is a very brave person. Many"
type textarea "x"
type textarea "My sister is the one who inspires me. She is a very brave person. Many t"
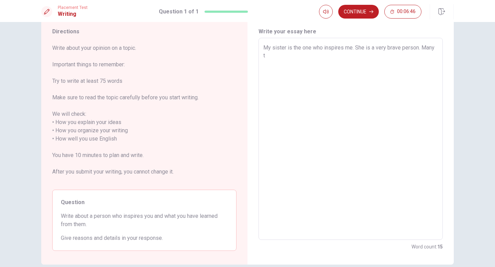
type textarea "x"
type textarea "My sister is the one who inspires me. She is a very brave person. Many ti"
type textarea "x"
type textarea "My sister is the one who inspires me. She is a very brave person. Many [PERSON_…"
type textarea "x"
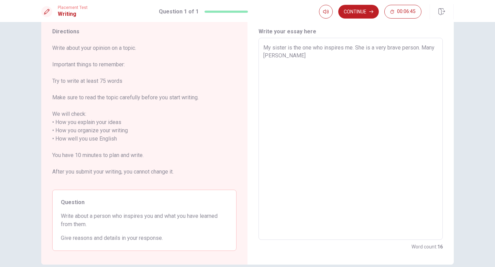
type textarea "My sister is the one who inspires me. She is a very brave person. Many time"
type textarea "x"
type textarea "My sister is the one who inspires me. She is a very brave person. Many times"
type textarea "x"
type textarea "My sister is the one who inspires me. She is a very brave person. Many times"
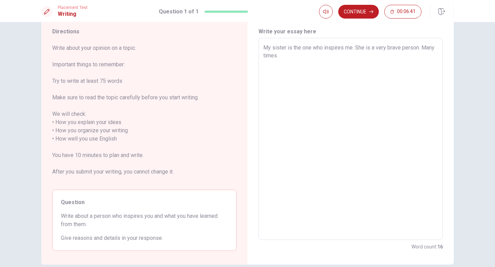
type textarea "x"
type textarea "My sister is the one who inspires me. She is a very brave person. Many times s"
type textarea "x"
type textarea "My sister is the one who inspires me. She is a very brave person. Many times sh"
type textarea "x"
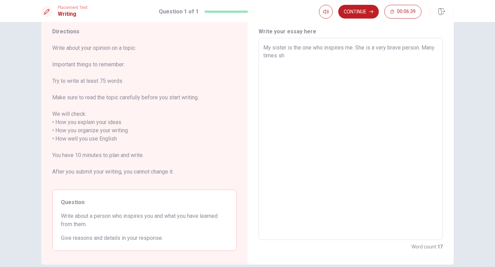
type textarea "My sister is the one who inspires me. She is a very brave person. Many times she"
type textarea "x"
type textarea "My sister is the one who inspires me. She is a very brave person. Many times she"
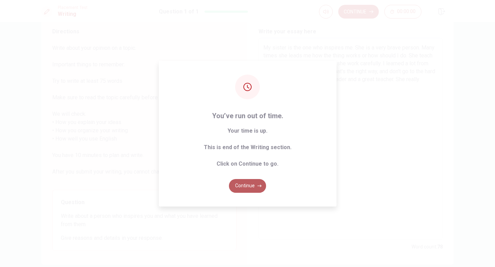
click at [252, 183] on button "Continue" at bounding box center [247, 186] width 37 height 14
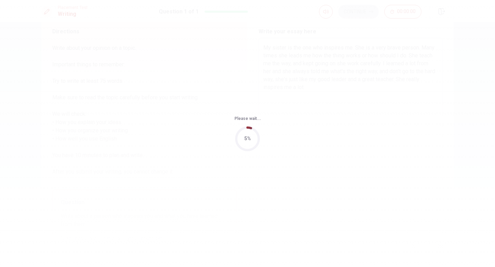
scroll to position [0, 0]
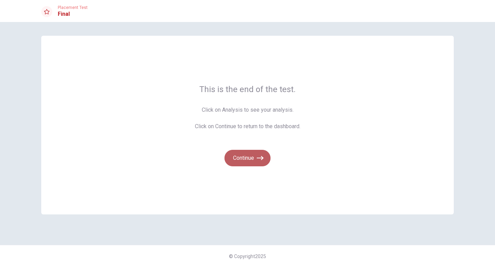
click at [256, 159] on button "Continue" at bounding box center [248, 158] width 46 height 17
